Goal: Task Accomplishment & Management: Manage account settings

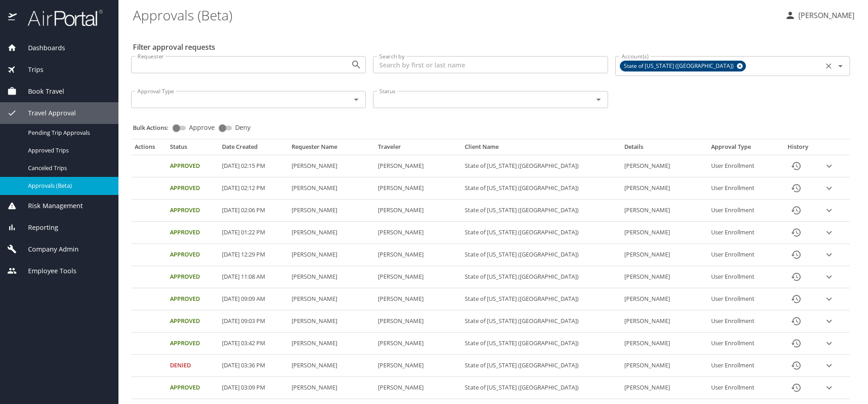
click at [736, 65] on icon at bounding box center [739, 66] width 7 height 10
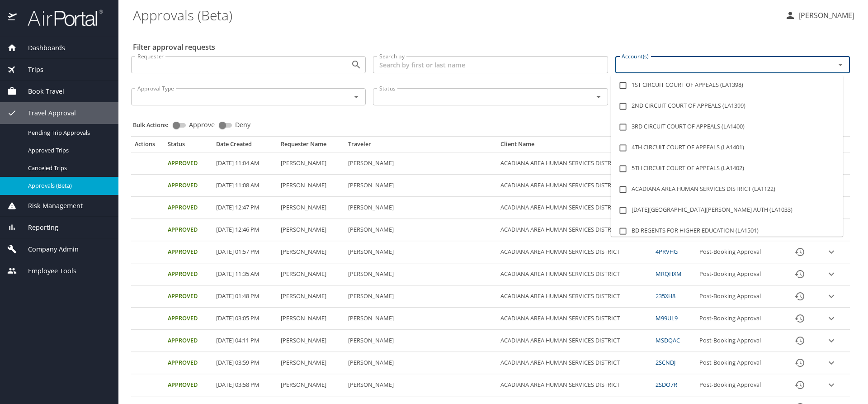
click at [689, 65] on input "Account(s)" at bounding box center [719, 65] width 202 height 12
type input "lsu"
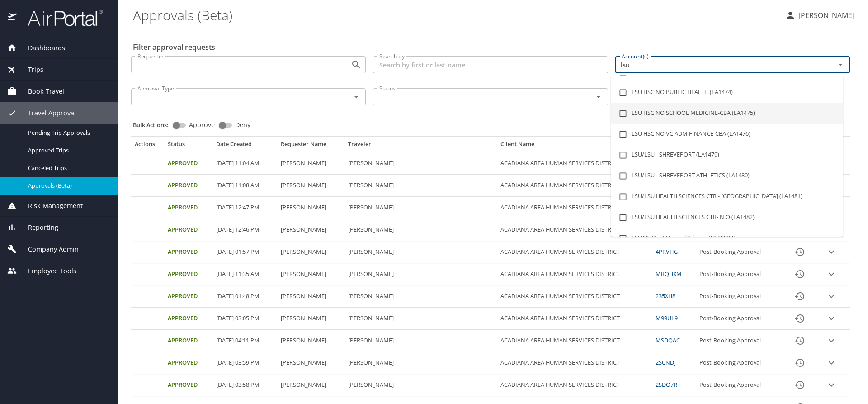
scroll to position [136, 0]
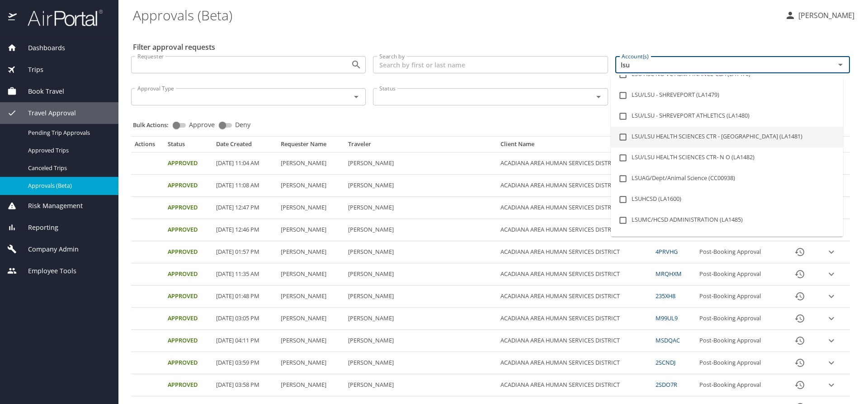
click at [714, 134] on li "LSU/LSU HEALTH SCIENCES CTR - [GEOGRAPHIC_DATA] (LA1481)" at bounding box center [727, 137] width 232 height 21
checkbox input "true"
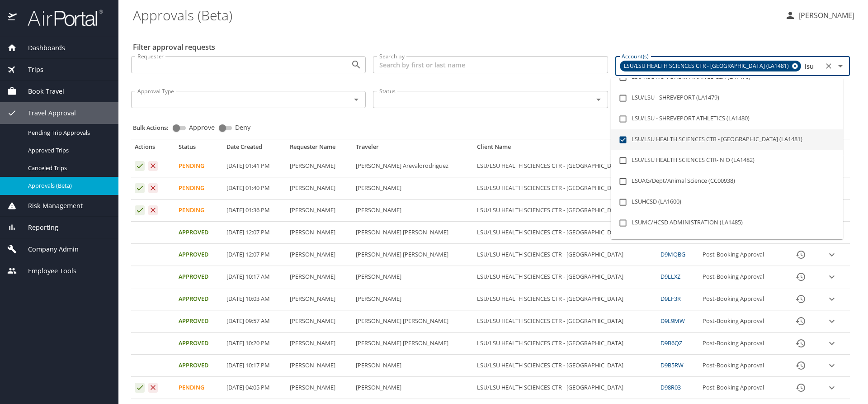
type input "lsu"
click at [551, 119] on div "Bulk Actions: Approve Deny" at bounding box center [493, 123] width 720 height 20
